Goal: Task Accomplishment & Management: Complete application form

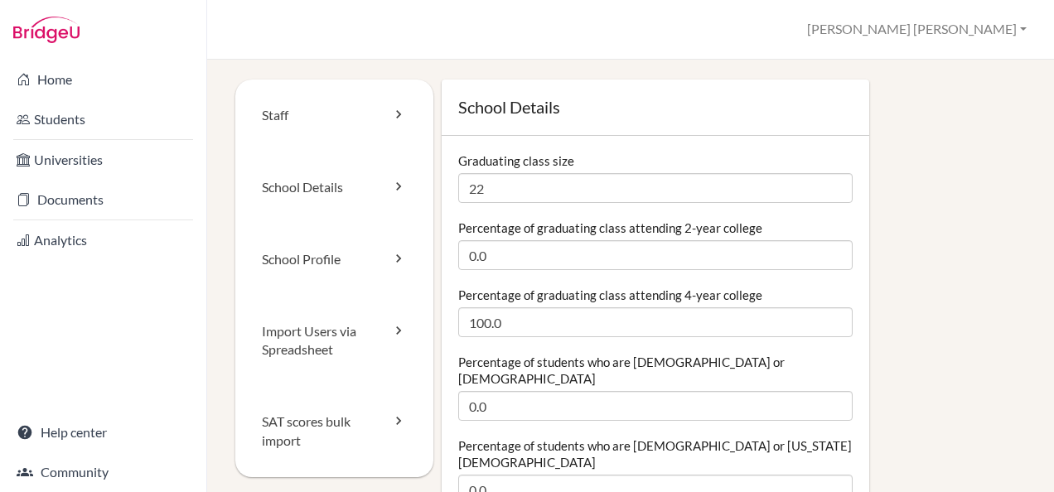
scroll to position [249, 0]
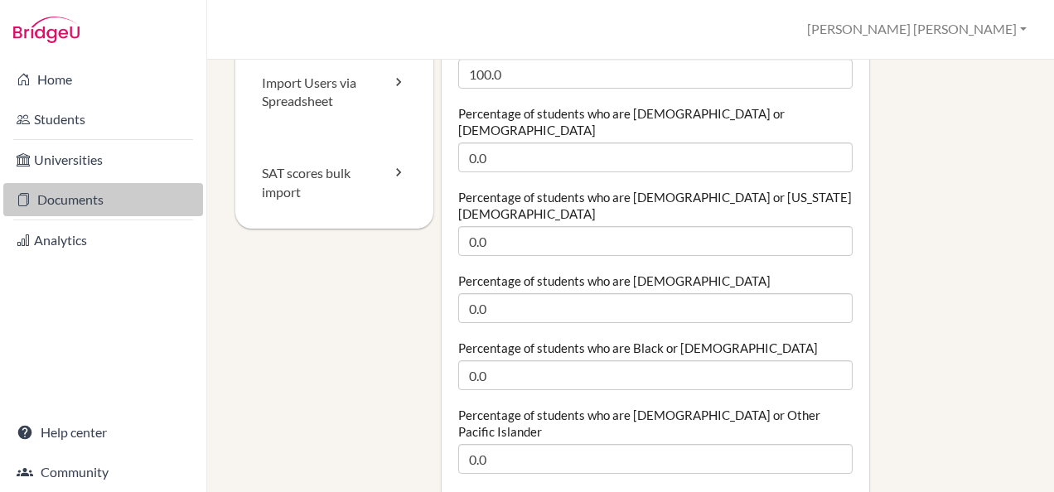
click at [99, 187] on link "Documents" at bounding box center [103, 199] width 200 height 33
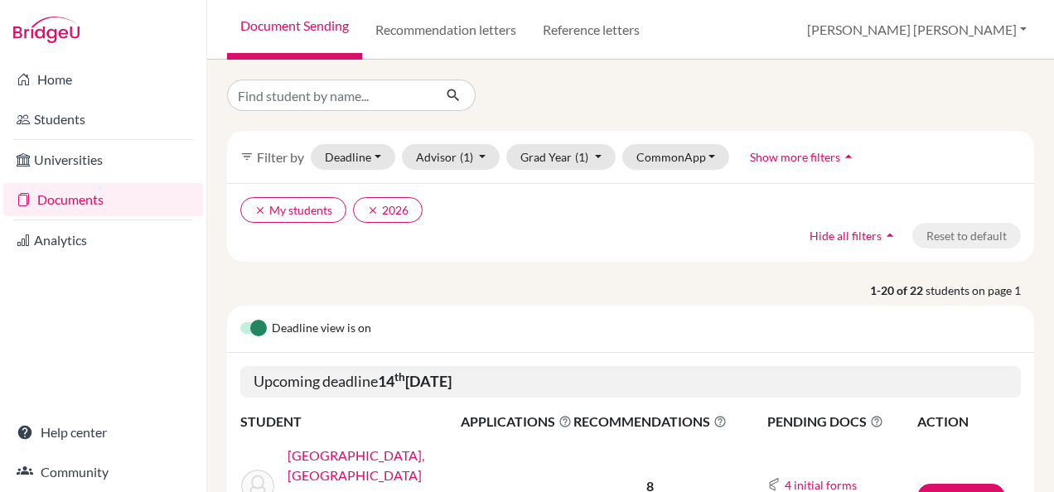
click at [353, 454] on link "[GEOGRAPHIC_DATA], [GEOGRAPHIC_DATA]" at bounding box center [380, 466] width 184 height 40
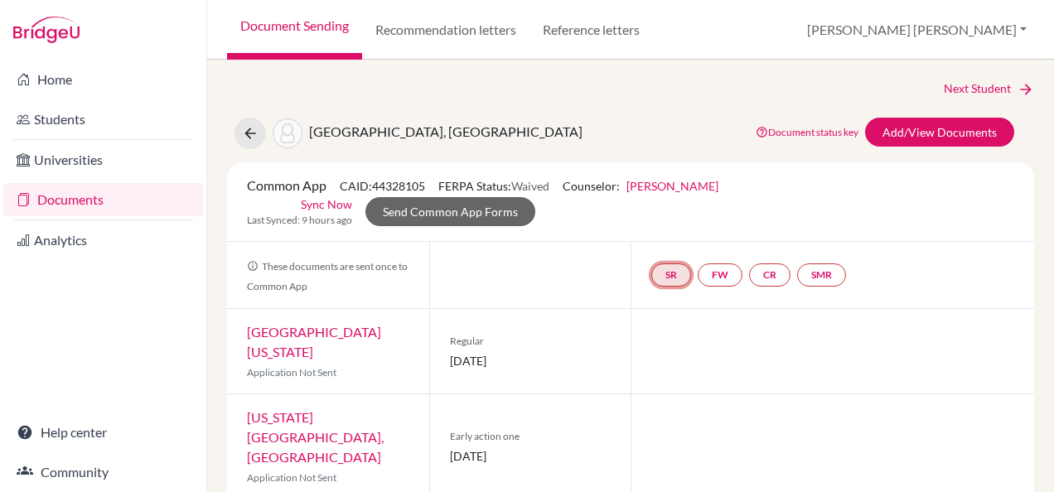
click at [666, 274] on link "SR" at bounding box center [672, 275] width 40 height 23
click at [660, 225] on link "School report" at bounding box center [672, 226] width 70 height 14
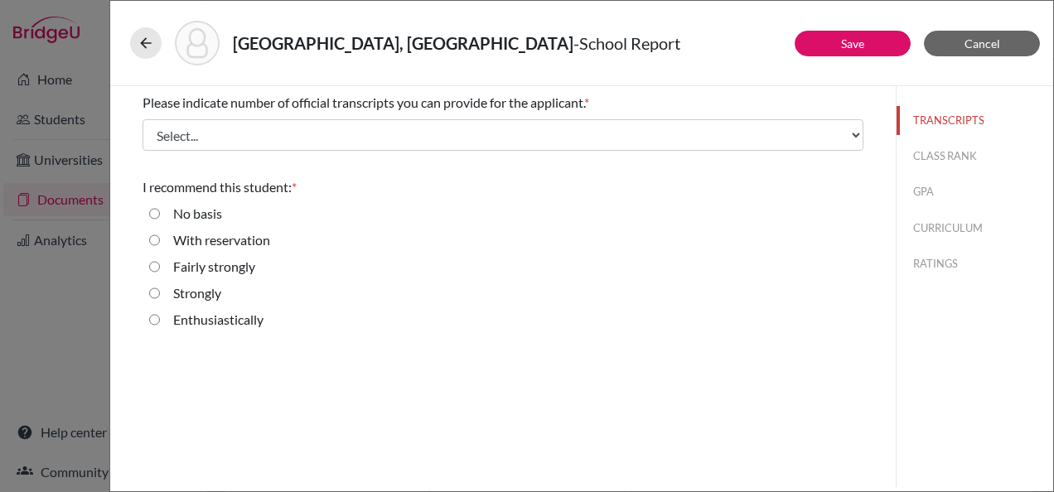
click at [152, 291] on input "Strongly" at bounding box center [154, 293] width 11 height 20
radio input "true"
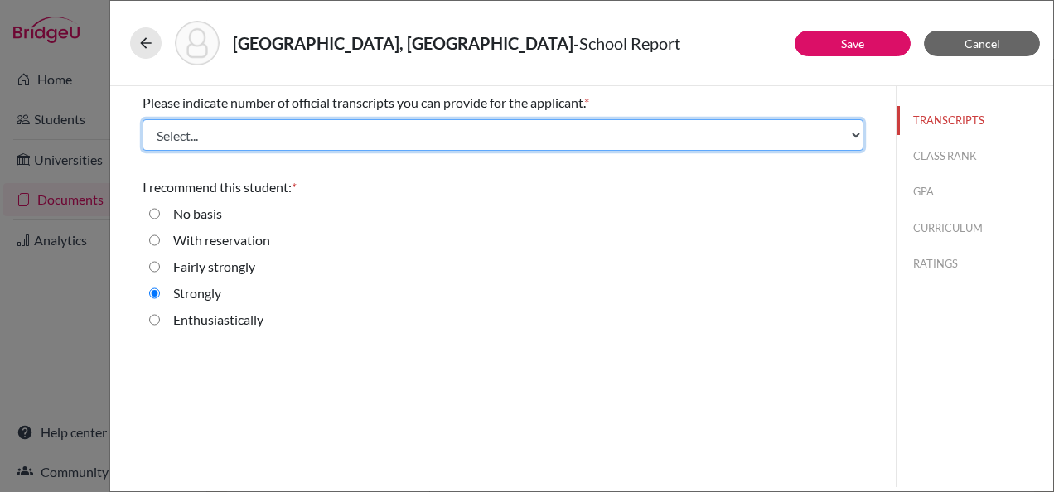
click at [418, 126] on select "Select... 1 2 3 4" at bounding box center [503, 134] width 721 height 31
select select "1"
click at [143, 119] on select "Select... 1 2 3 4" at bounding box center [503, 134] width 721 height 31
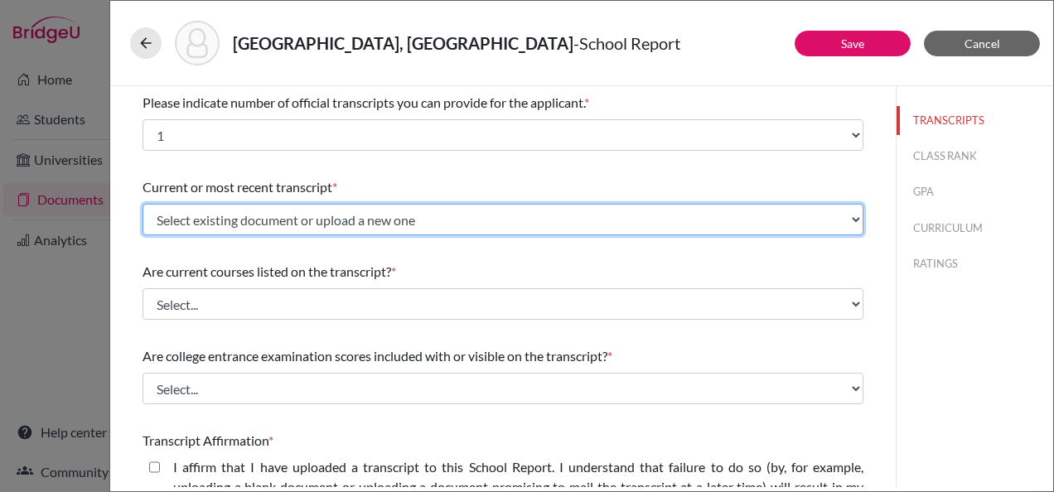
click at [544, 220] on select "Select existing document or upload a new one Saint-Louis - S6 Upload New File" at bounding box center [503, 219] width 721 height 31
select select "669264"
click at [143, 204] on select "Select existing document or upload a new one Saint-Louis - S6 Upload New File" at bounding box center [503, 219] width 721 height 31
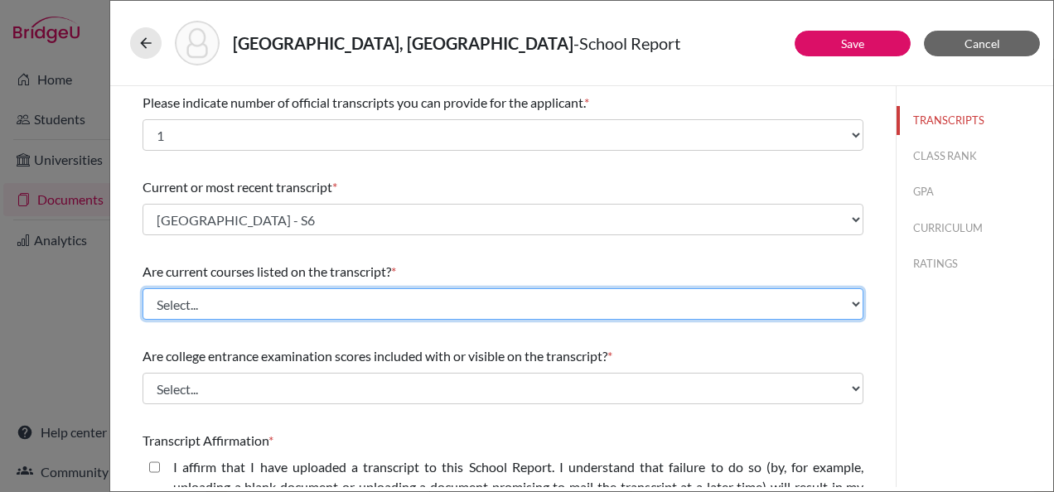
click at [476, 300] on select "Select... Yes No" at bounding box center [503, 303] width 721 height 31
select select "1"
click at [143, 288] on select "Select... Yes No" at bounding box center [503, 303] width 721 height 31
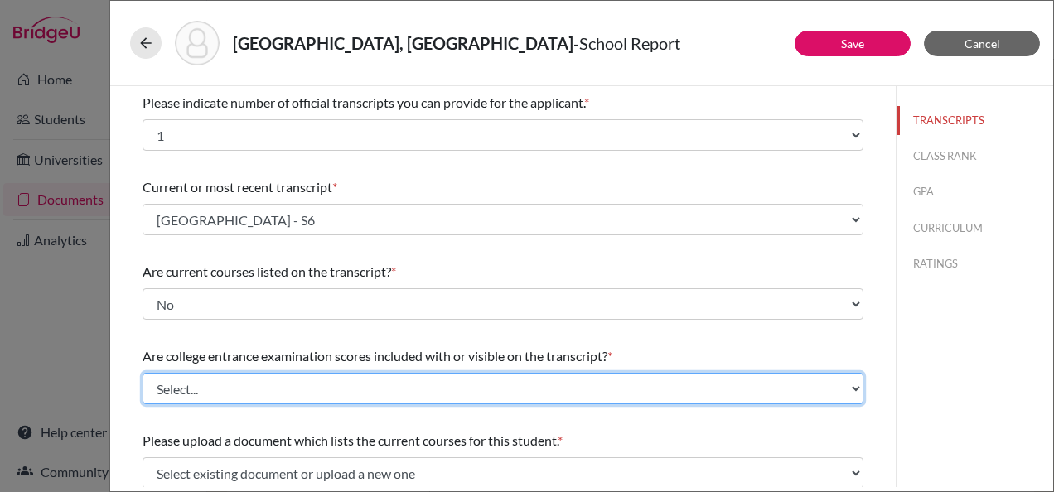
click at [424, 390] on select "Select... Yes No" at bounding box center [503, 388] width 721 height 31
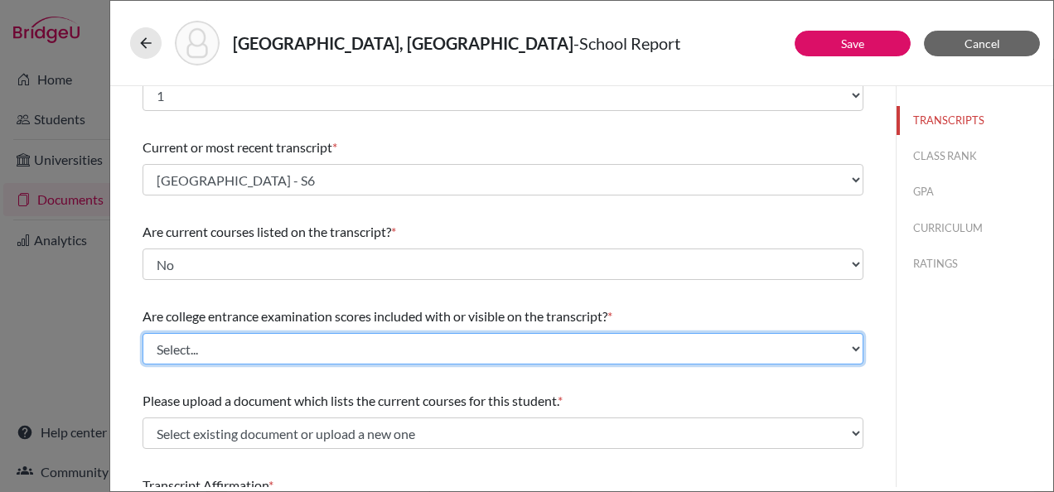
scroll to position [41, 0]
click at [461, 341] on select "Select... Yes No" at bounding box center [503, 347] width 721 height 31
select select "1"
click at [143, 332] on select "Select... Yes No" at bounding box center [503, 347] width 721 height 31
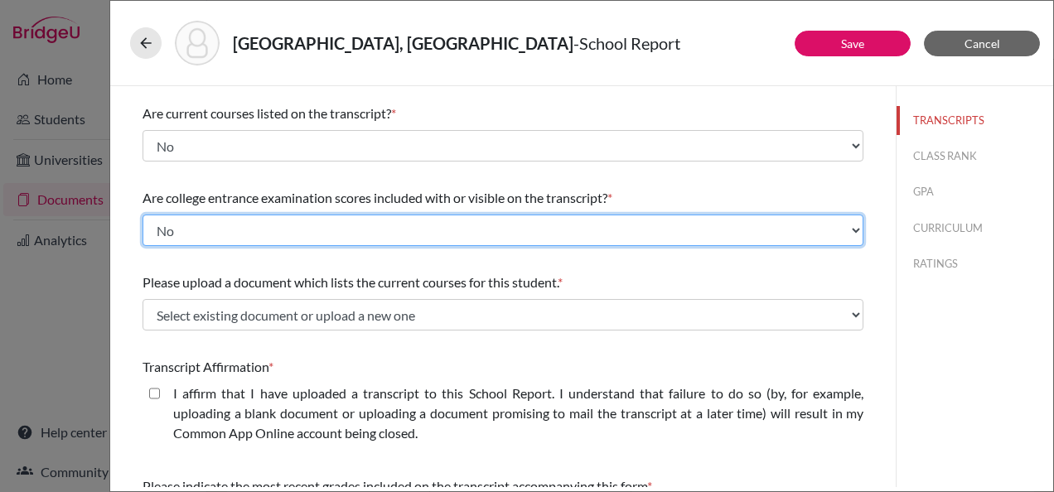
scroll to position [166, 0]
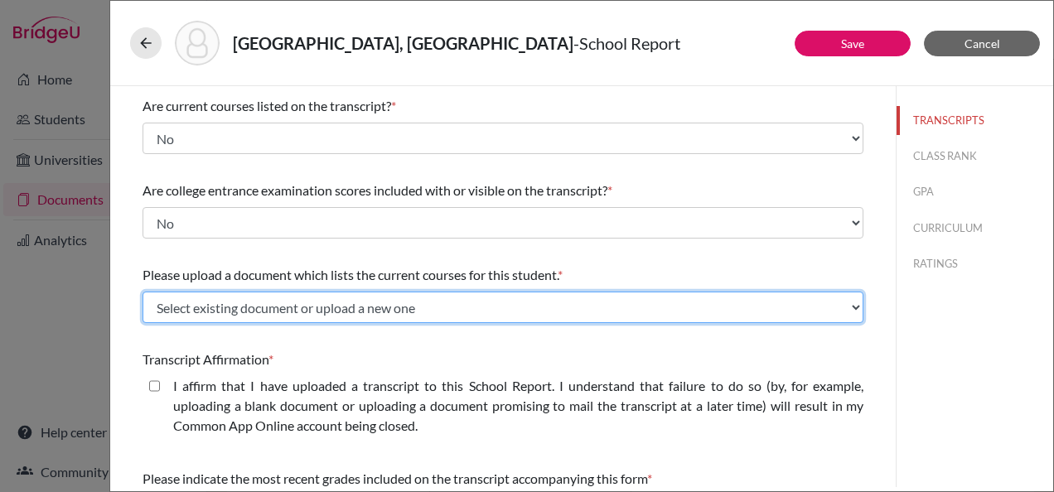
click at [472, 309] on select "Select existing document or upload a new one [GEOGRAPHIC_DATA] - Schedule Uploa…" at bounding box center [503, 307] width 721 height 31
select select "669799"
click at [143, 292] on select "Select existing document or upload a new one [GEOGRAPHIC_DATA] - Schedule Uploa…" at bounding box center [503, 307] width 721 height 31
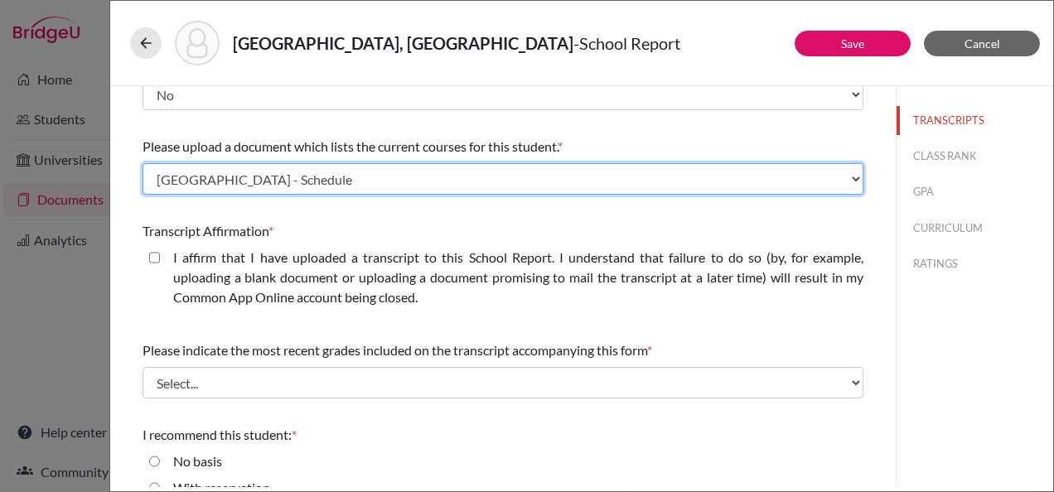
scroll to position [332, 0]
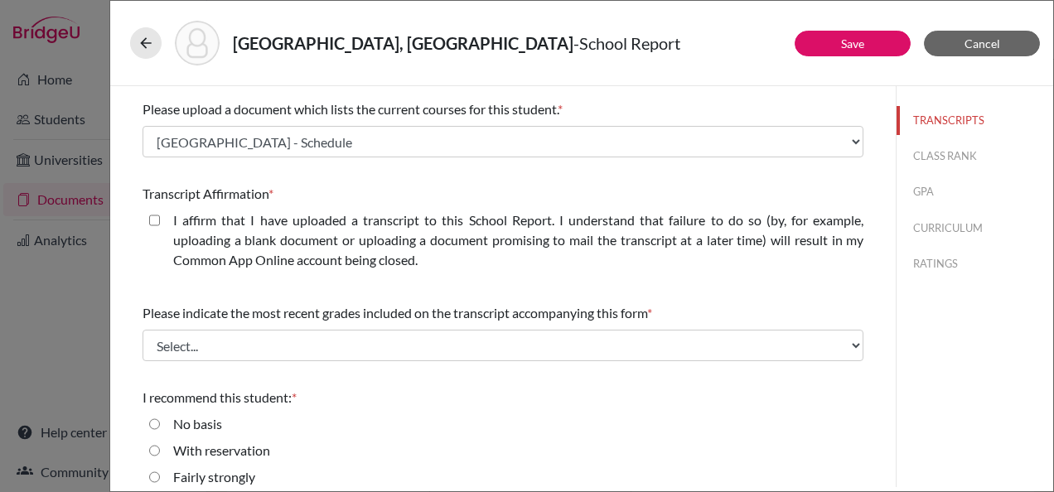
click at [151, 220] on closed\ "I affirm that I have uploaded a transcript to this School Report. I understand …" at bounding box center [154, 221] width 11 height 20
checkbox closed\ "true"
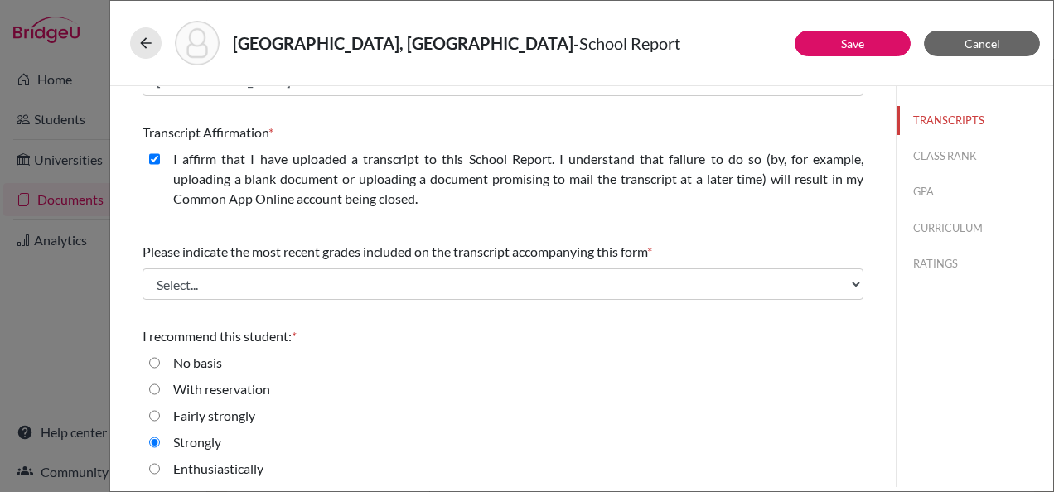
scroll to position [394, 0]
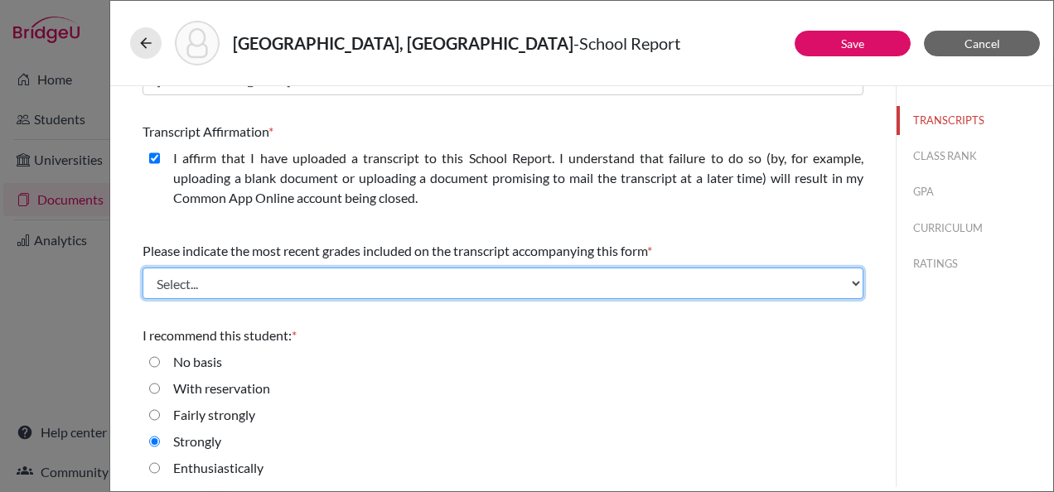
click at [373, 287] on select "Select... Final junior year grades 1st Quarter senior year grades 2nd Quarter/1…" at bounding box center [503, 283] width 721 height 31
select select "0"
click at [143, 268] on select "Select... Final junior year grades 1st Quarter senior year grades 2nd Quarter/1…" at bounding box center [503, 283] width 721 height 31
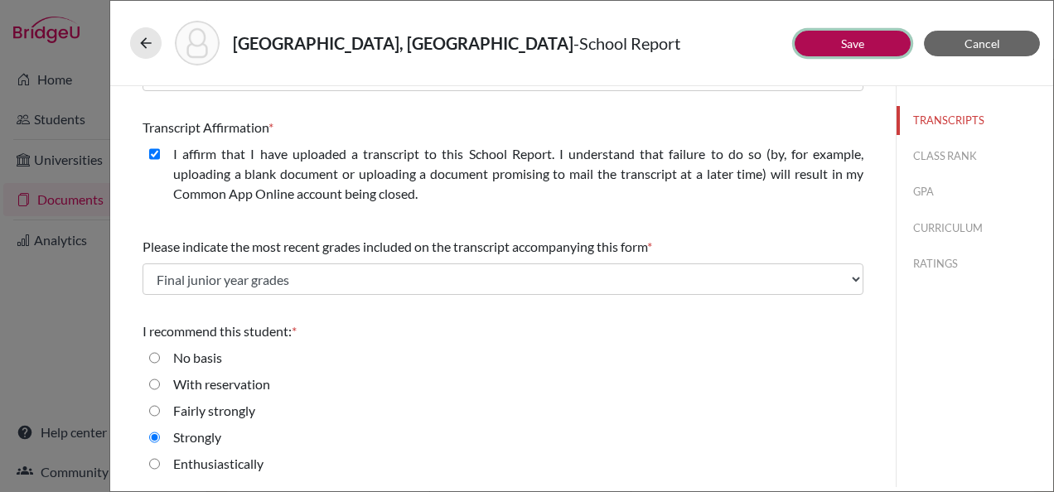
click at [845, 46] on link "Save" at bounding box center [852, 43] width 23 height 14
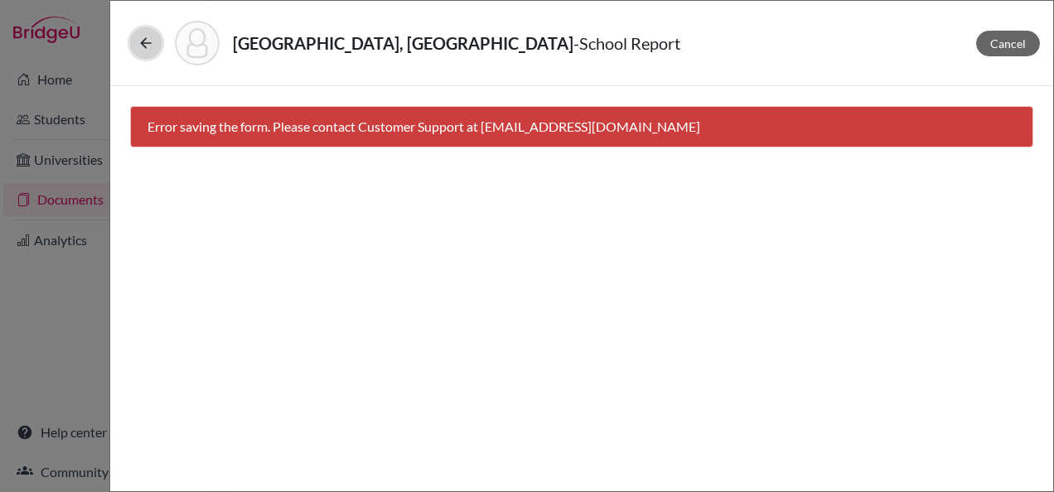
click at [148, 57] on button at bounding box center [145, 42] width 31 height 31
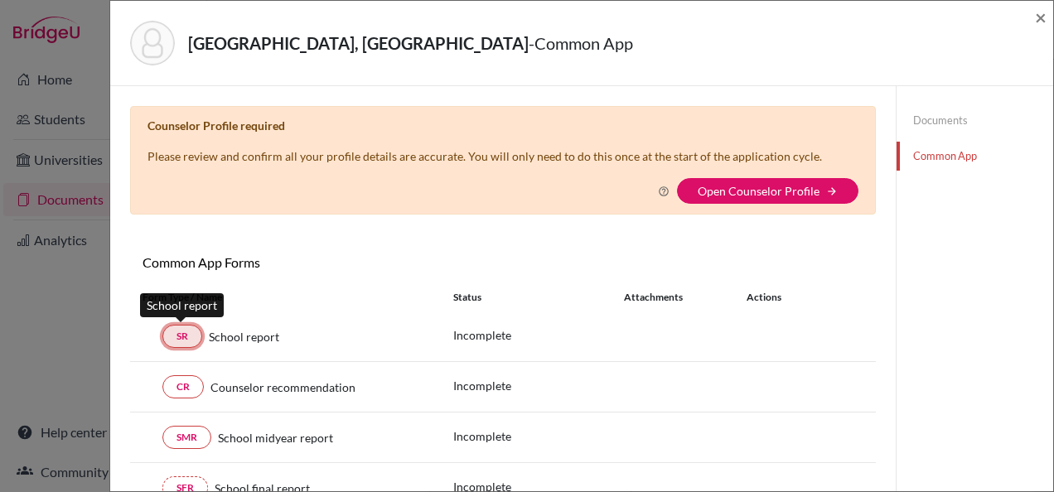
click at [181, 332] on link "SR" at bounding box center [182, 336] width 40 height 23
click at [942, 157] on link "Common App" at bounding box center [975, 156] width 157 height 29
click at [953, 117] on link "Documents" at bounding box center [975, 120] width 157 height 29
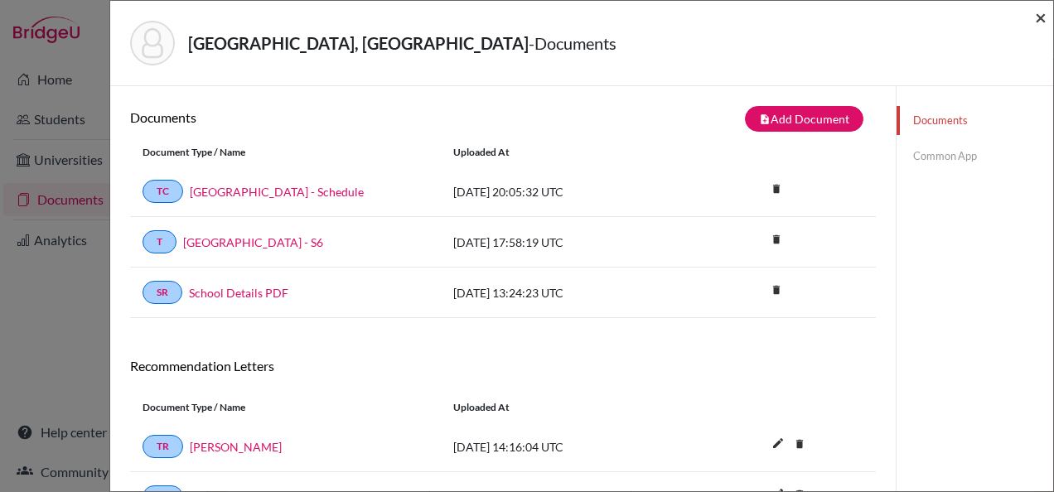
click at [1042, 12] on span "×" at bounding box center [1041, 17] width 12 height 24
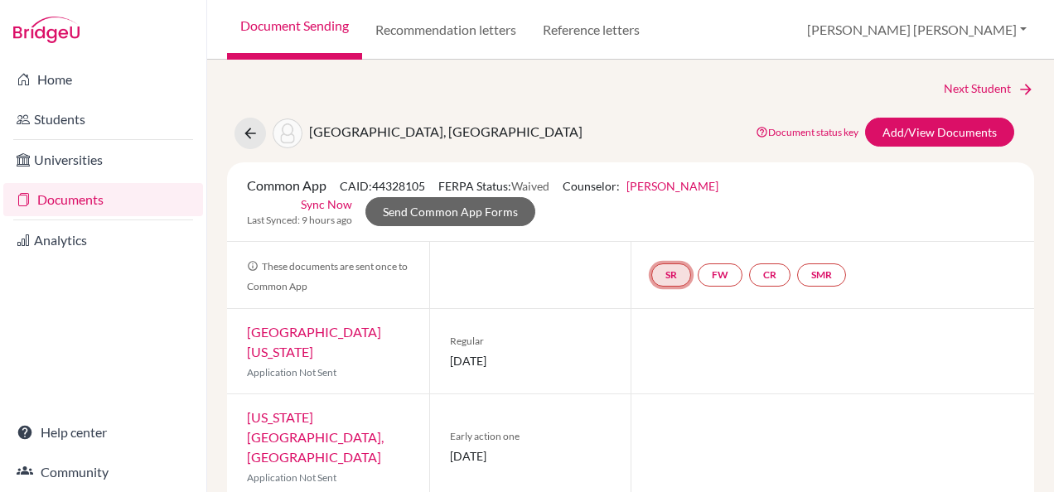
click at [658, 274] on link "SR" at bounding box center [672, 275] width 40 height 23
click at [657, 242] on small "Incomplete" at bounding box center [671, 242] width 77 height 15
click at [682, 282] on link "SR" at bounding box center [672, 275] width 40 height 23
click at [673, 196] on h3 "School report" at bounding box center [671, 196] width 97 height 30
click at [661, 274] on link "SR" at bounding box center [672, 275] width 40 height 23
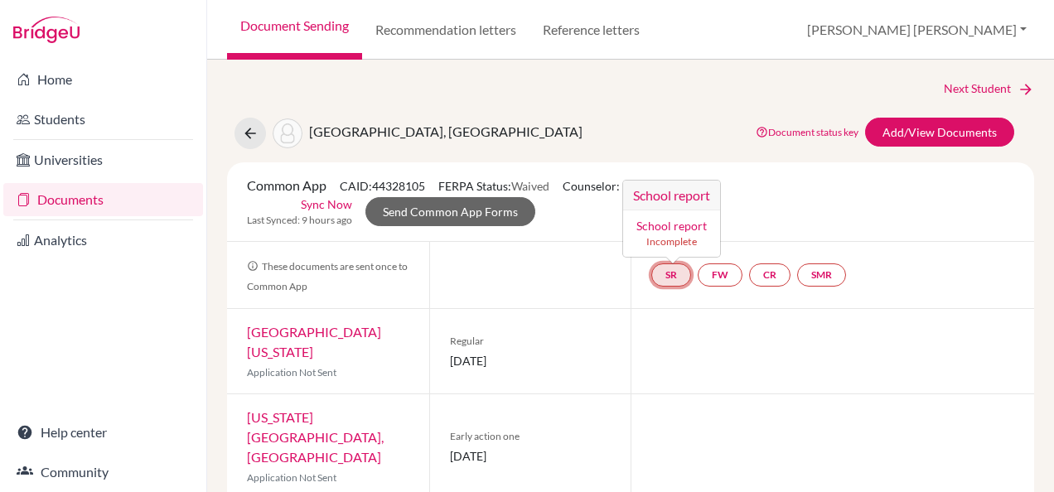
click at [666, 236] on small "Incomplete" at bounding box center [671, 242] width 77 height 15
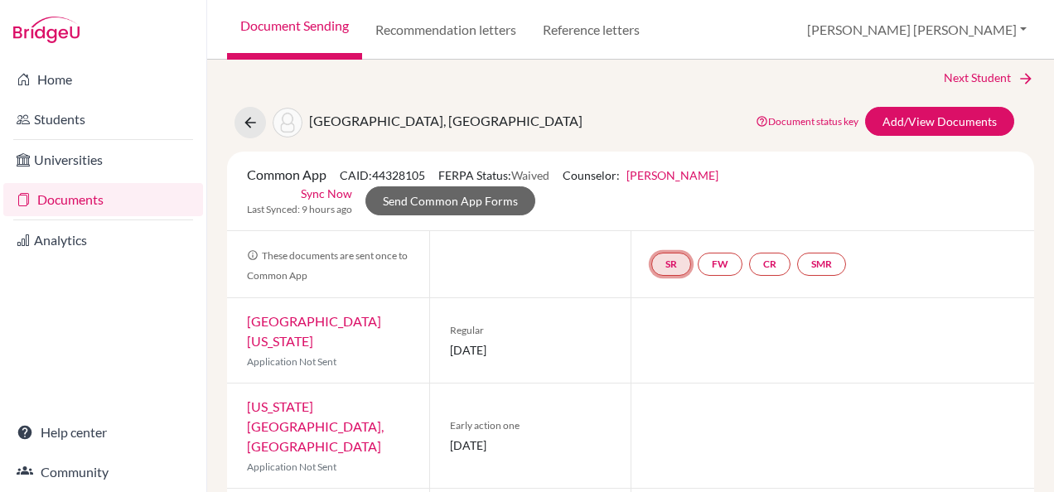
scroll to position [21, 0]
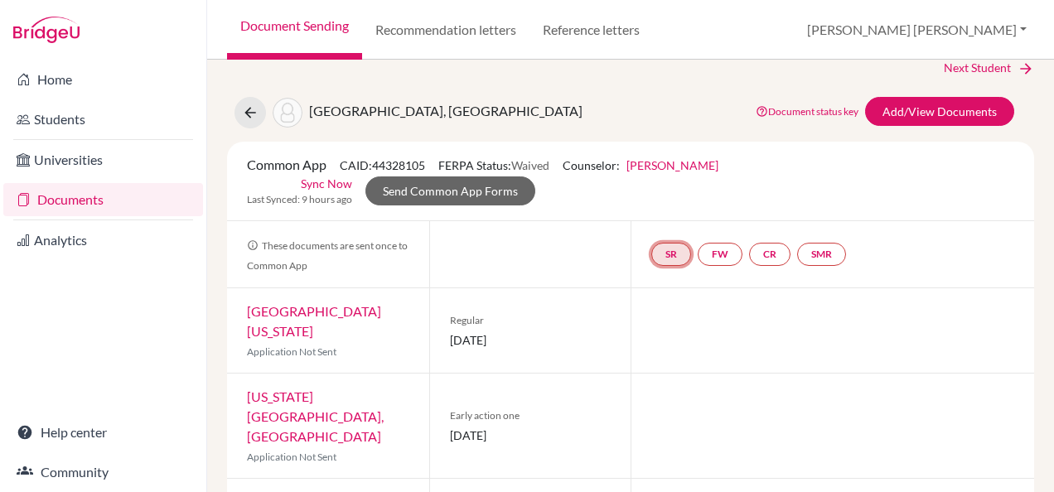
click at [669, 252] on link "SR" at bounding box center [672, 254] width 40 height 23
click at [688, 172] on h3 "School report" at bounding box center [671, 175] width 97 height 30
click at [677, 235] on div "SR FW CR SMR" at bounding box center [833, 254] width 404 height 66
click at [671, 247] on link "SR" at bounding box center [672, 254] width 40 height 23
click at [675, 224] on small "Incomplete" at bounding box center [671, 221] width 77 height 15
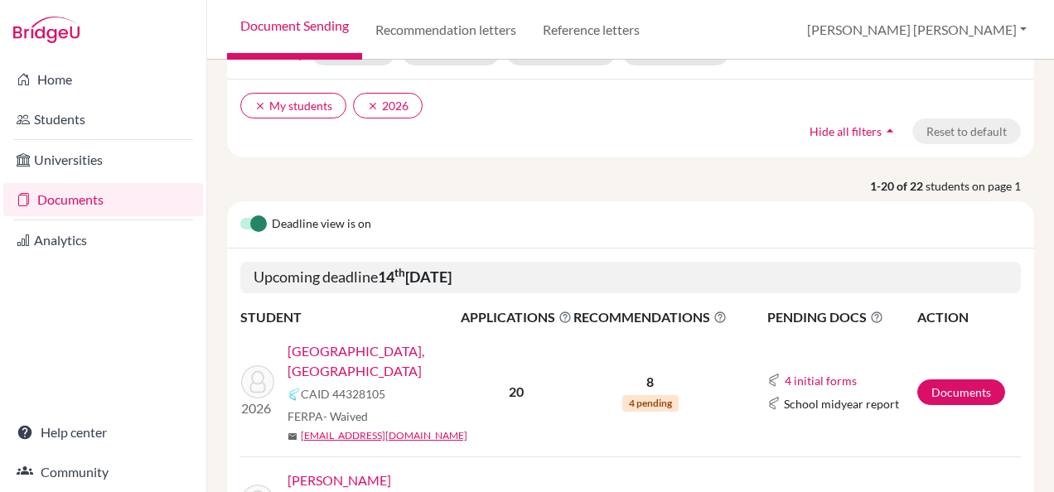
scroll to position [187, 0]
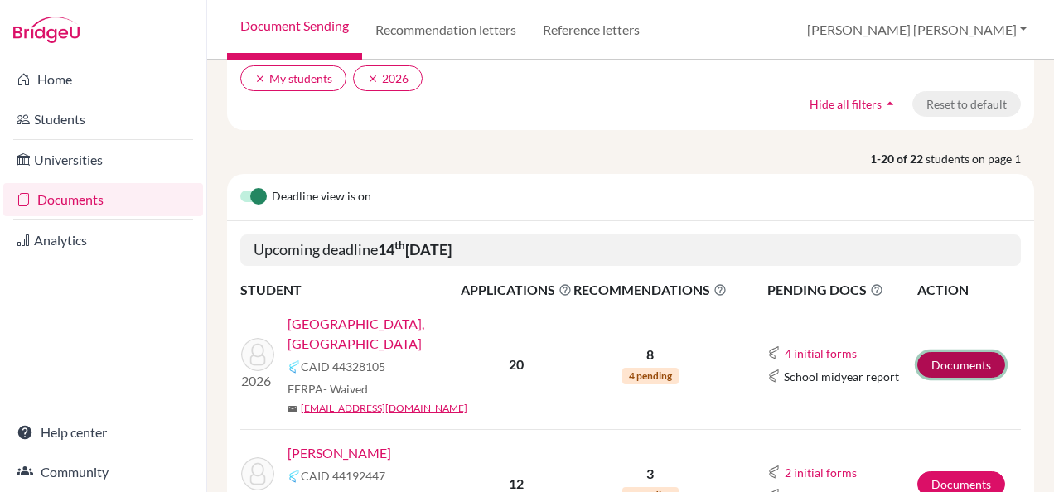
click at [942, 352] on link "Documents" at bounding box center [962, 365] width 88 height 26
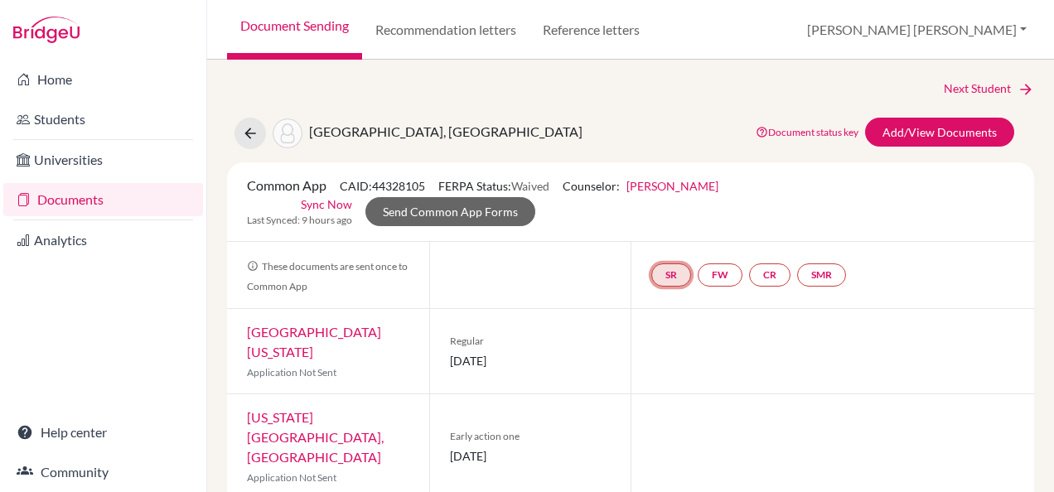
click at [661, 274] on link "SR" at bounding box center [672, 275] width 40 height 23
click at [650, 222] on link "School report" at bounding box center [672, 226] width 70 height 14
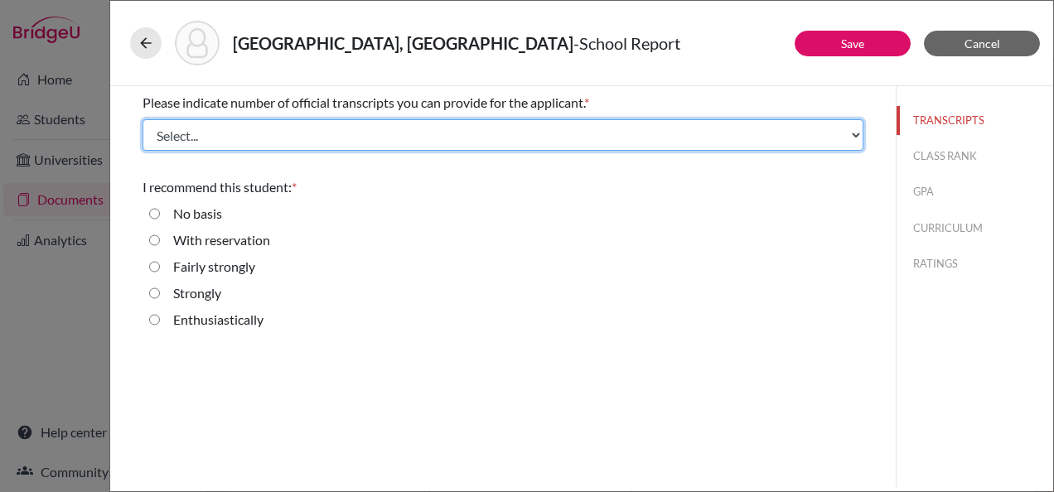
click at [647, 128] on select "Select... 1 2 3 4" at bounding box center [503, 134] width 721 height 31
select select "1"
click at [143, 119] on select "Select... 1 2 3 4" at bounding box center [503, 134] width 721 height 31
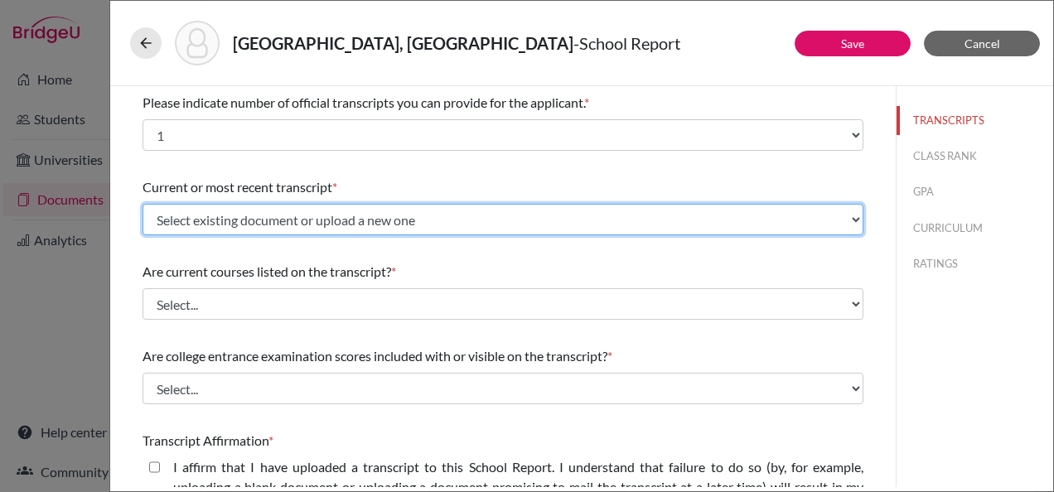
click at [565, 227] on select "Select existing document or upload a new one Saint-Louis - S6 Upload New File" at bounding box center [503, 219] width 721 height 31
select select "669264"
click at [143, 204] on select "Select existing document or upload a new one Saint-Louis - S6 Upload New File" at bounding box center [503, 219] width 721 height 31
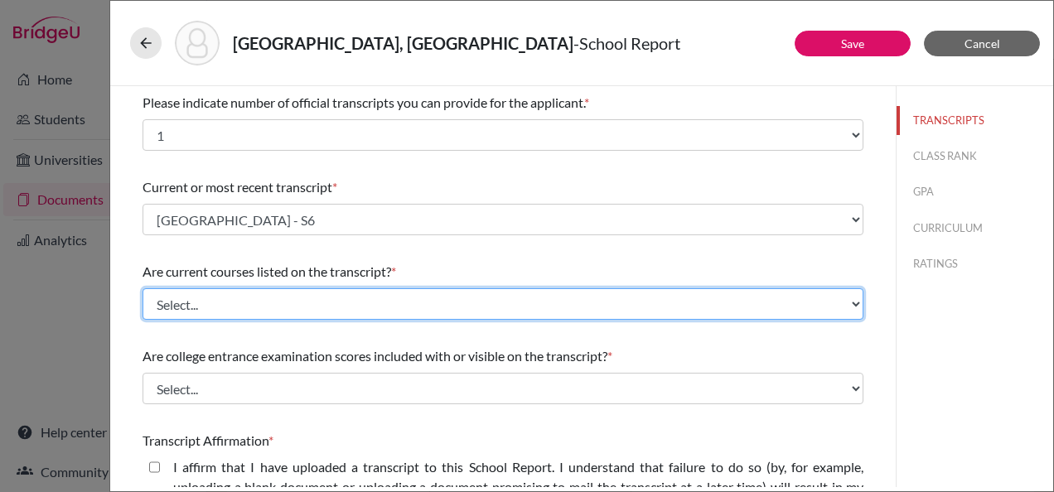
click at [485, 313] on select "Select... Yes No" at bounding box center [503, 303] width 721 height 31
select select "1"
click at [143, 288] on select "Select... Yes No" at bounding box center [503, 303] width 721 height 31
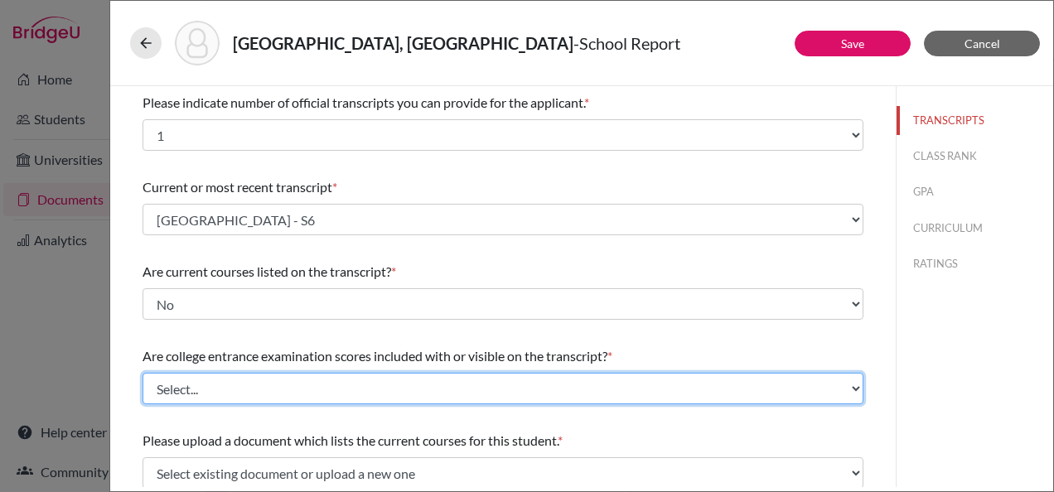
click at [463, 383] on select "Select... Yes No" at bounding box center [503, 388] width 721 height 31
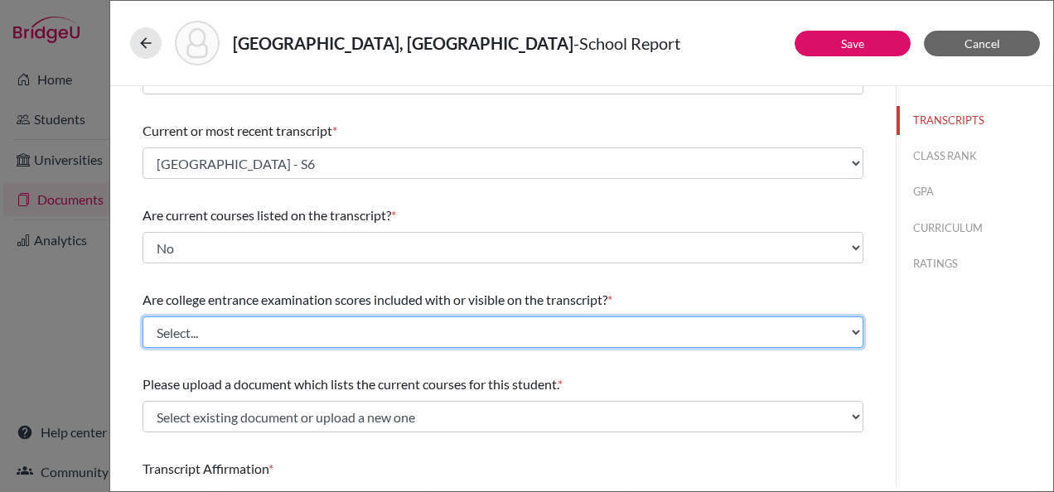
scroll to position [62, 0]
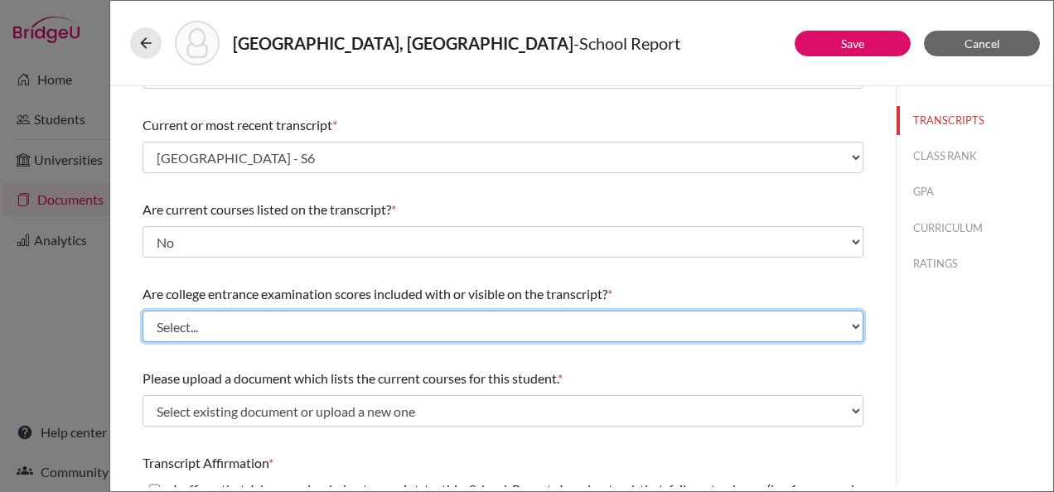
click at [494, 328] on select "Select... Yes No" at bounding box center [503, 326] width 721 height 31
click at [507, 323] on select "Select... Yes No" at bounding box center [503, 326] width 721 height 31
select select "1"
click at [143, 311] on select "Select... Yes No" at bounding box center [503, 326] width 721 height 31
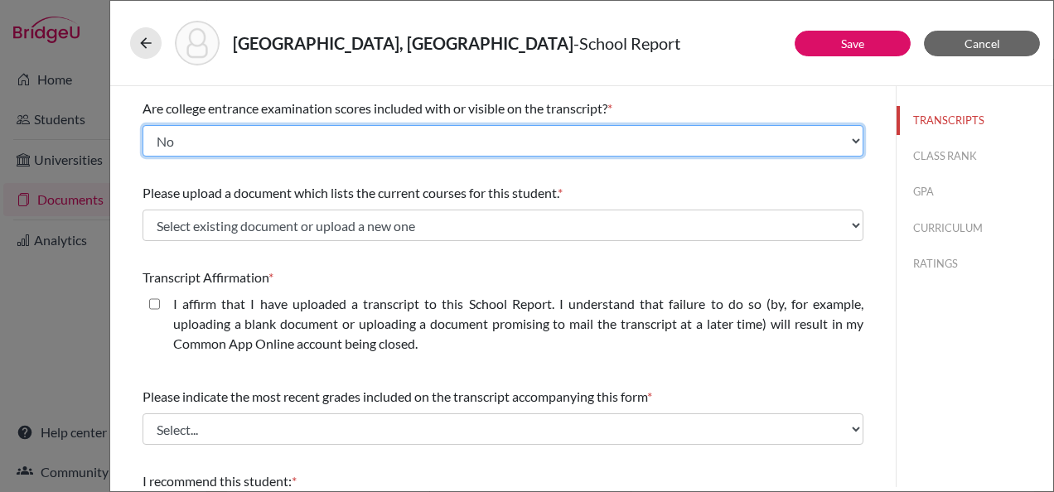
scroll to position [249, 0]
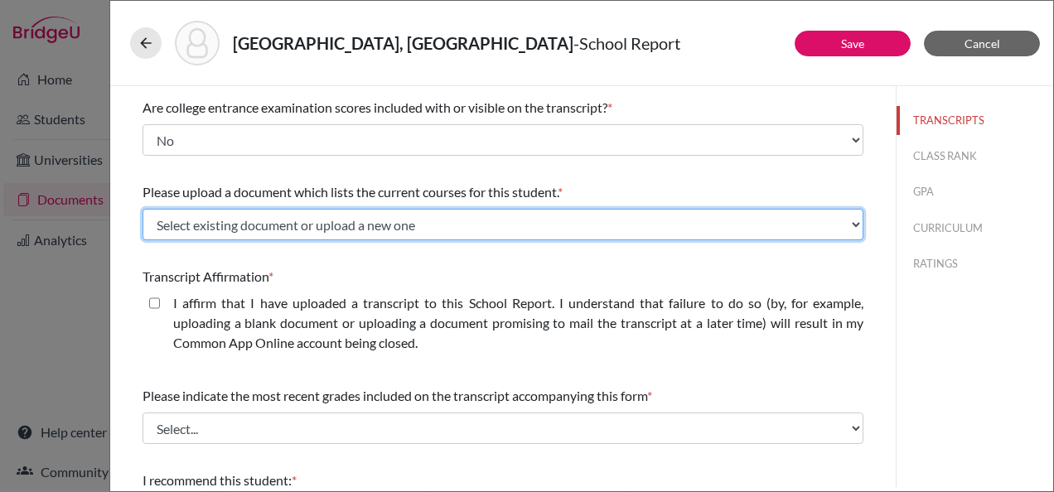
click at [492, 226] on select "Select existing document or upload a new one [GEOGRAPHIC_DATA] - Schedule Uploa…" at bounding box center [503, 224] width 721 height 31
select select "669799"
click at [143, 209] on select "Select existing document or upload a new one [GEOGRAPHIC_DATA] - Schedule Uploa…" at bounding box center [503, 224] width 721 height 31
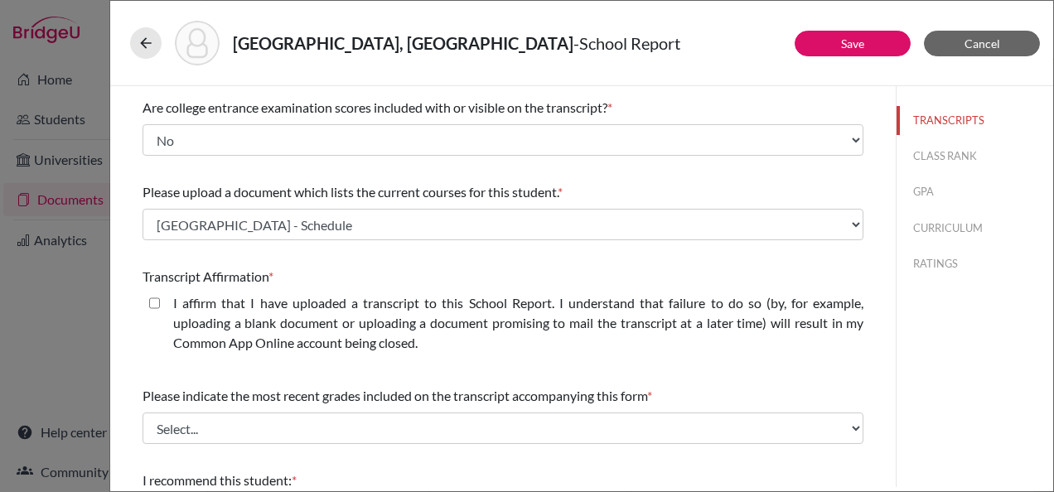
click at [151, 301] on closed\ "I affirm that I have uploaded a transcript to this School Report. I understand …" at bounding box center [154, 303] width 11 height 20
checkbox closed\ "true"
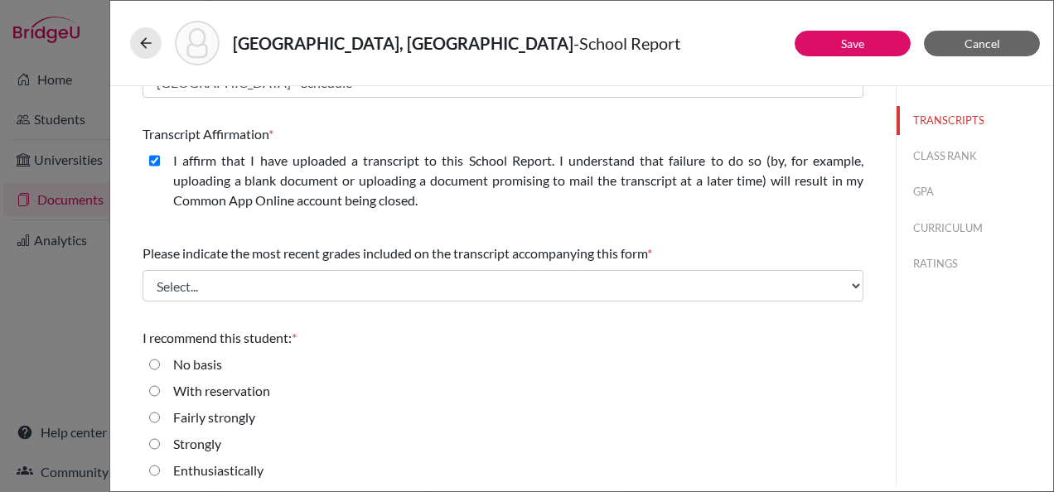
scroll to position [394, 0]
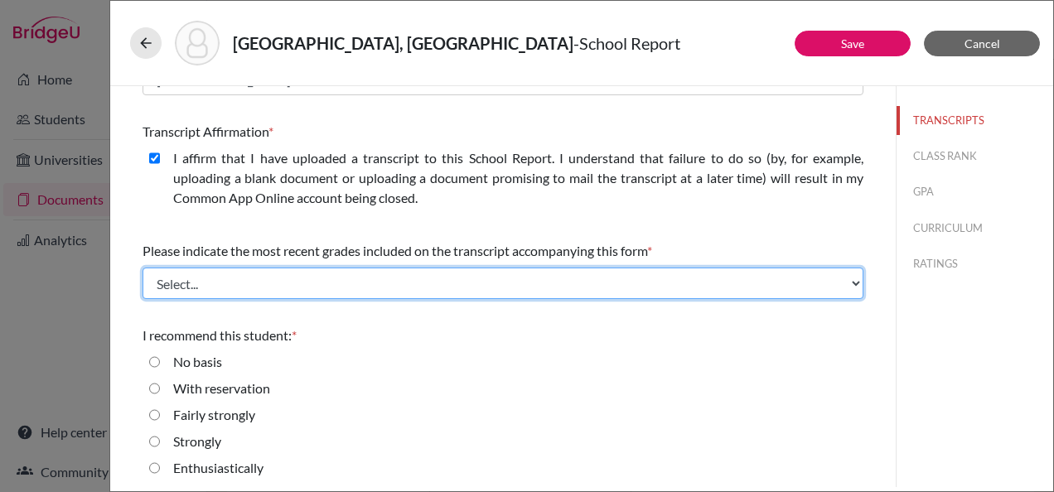
click at [485, 280] on select "Select... Final junior year grades 1st Quarter senior year grades 2nd Quarter/1…" at bounding box center [503, 283] width 721 height 31
select select "0"
click at [143, 268] on select "Select... Final junior year grades 1st Quarter senior year grades 2nd Quarter/1…" at bounding box center [503, 283] width 721 height 31
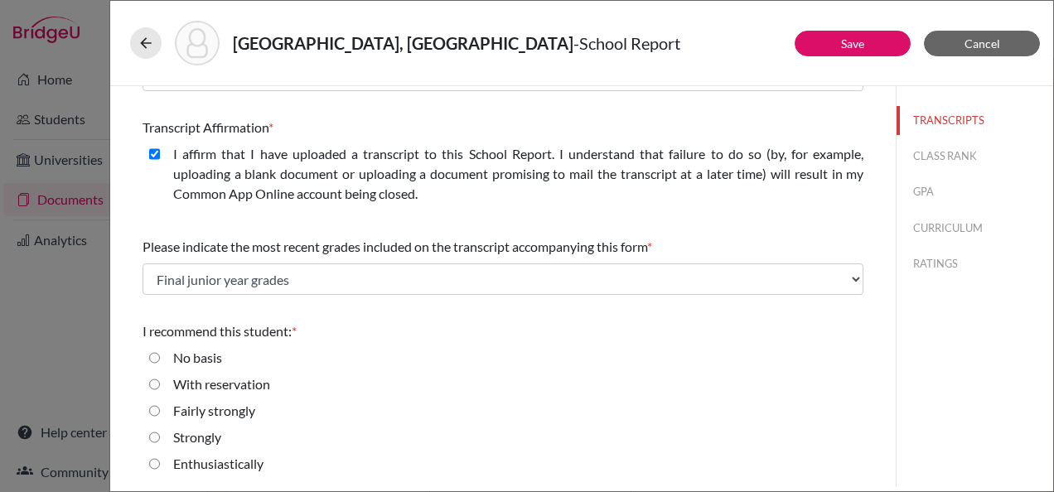
click at [153, 435] on input "Strongly" at bounding box center [154, 438] width 11 height 20
radio input "true"
click at [850, 29] on div "[GEOGRAPHIC_DATA], [GEOGRAPHIC_DATA] - School Report" at bounding box center [582, 43] width 904 height 45
click at [842, 46] on link "Save" at bounding box center [852, 43] width 23 height 14
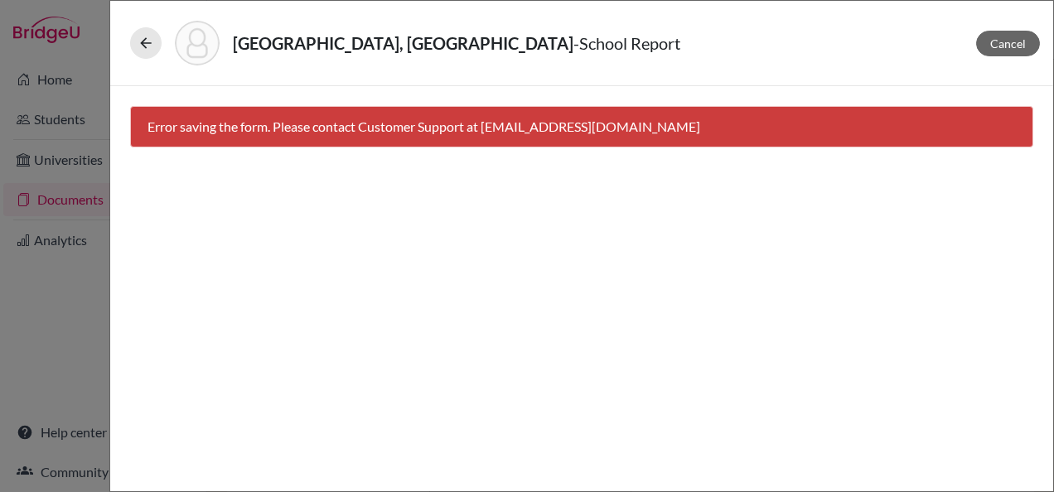
click at [526, 127] on div "Error saving the form. Please contact Customer Support at [EMAIL_ADDRESS][DOMAI…" at bounding box center [582, 126] width 904 height 41
click at [148, 52] on button at bounding box center [145, 42] width 31 height 31
